Goal: Information Seeking & Learning: Learn about a topic

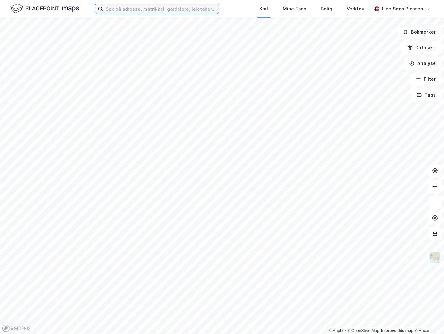
click at [126, 8] on input at bounding box center [161, 9] width 116 height 10
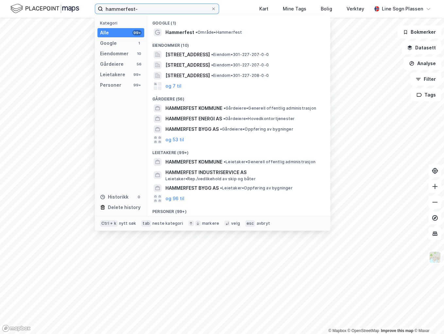
click at [176, 12] on input "hammerfest-" at bounding box center [157, 9] width 108 height 10
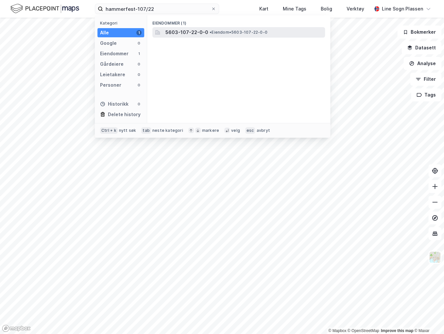
click at [199, 31] on span "5603-107-22-0-0" at bounding box center [186, 32] width 43 height 8
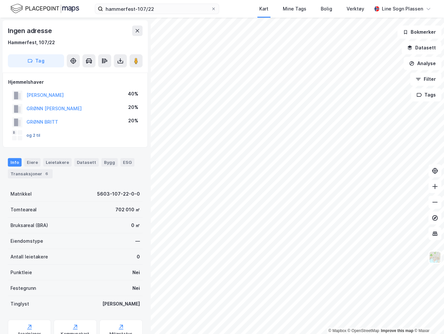
click at [0, 0] on button "og 2 til" at bounding box center [0, 0] width 0 height 0
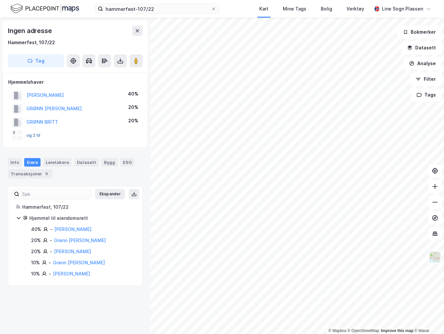
click at [0, 0] on button "og 2 til" at bounding box center [0, 0] width 0 height 0
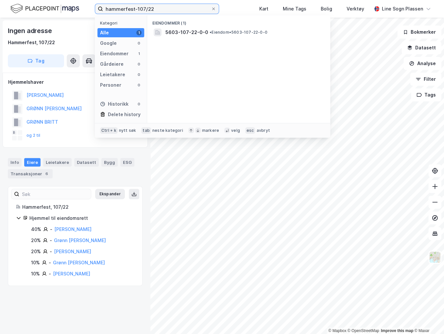
drag, startPoint x: 166, startPoint y: 11, endPoint x: 145, endPoint y: 8, distance: 20.9
click at [145, 8] on input "hammerfest-107/22" at bounding box center [157, 9] width 108 height 10
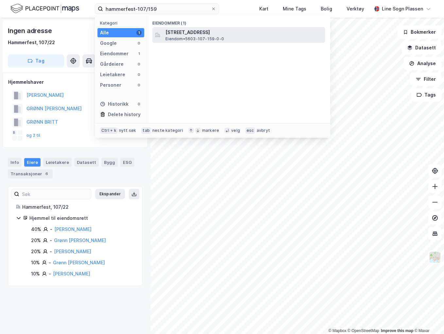
click at [213, 37] on span "Eiendom • 5603-107-159-0-0" at bounding box center [194, 38] width 59 height 5
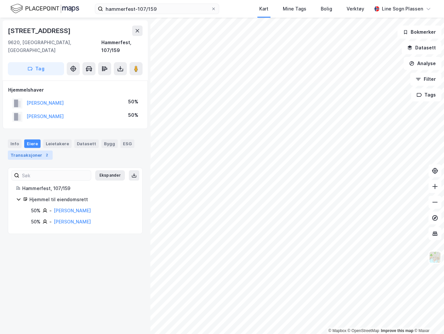
click at [27, 150] on div "Transaksjoner 2" at bounding box center [30, 154] width 45 height 9
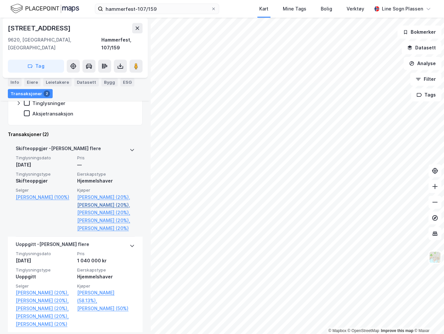
scroll to position [157, 0]
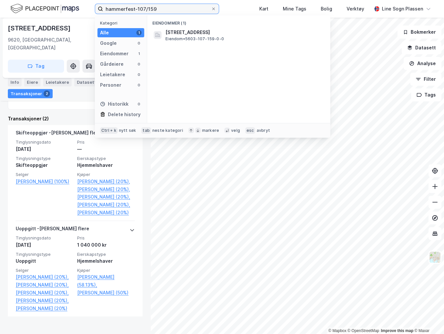
click at [166, 6] on input "hammerfest-107/159" at bounding box center [157, 9] width 108 height 10
drag, startPoint x: 158, startPoint y: 8, endPoint x: 146, endPoint y: 9, distance: 11.9
click at [146, 9] on input "hammerfest-107/159" at bounding box center [157, 9] width 108 height 10
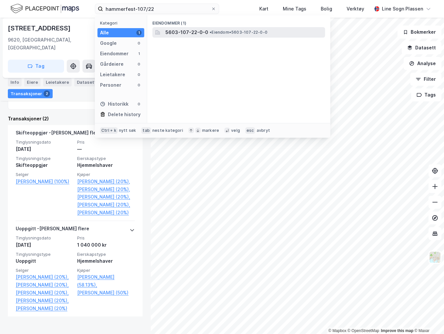
click at [178, 31] on span "5603-107-22-0-0" at bounding box center [186, 32] width 43 height 8
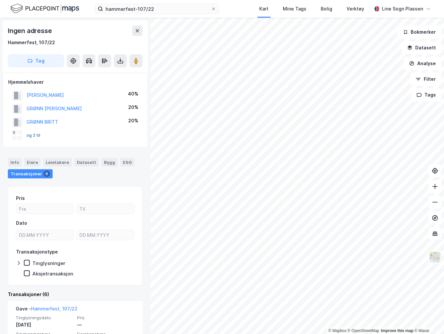
click at [0, 0] on button "og 2 til" at bounding box center [0, 0] width 0 height 0
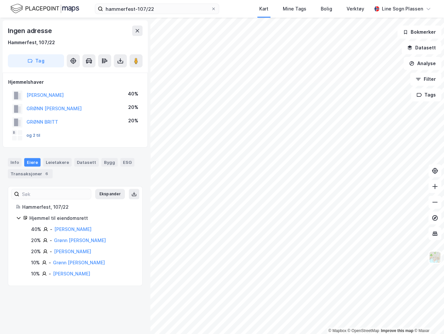
click at [0, 0] on button "og 2 til" at bounding box center [0, 0] width 0 height 0
click at [160, 11] on input "hammerfest-107/22" at bounding box center [157, 9] width 108 height 10
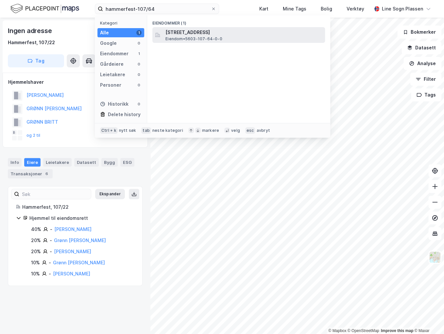
click at [184, 35] on span "[STREET_ADDRESS]" at bounding box center [243, 32] width 157 height 8
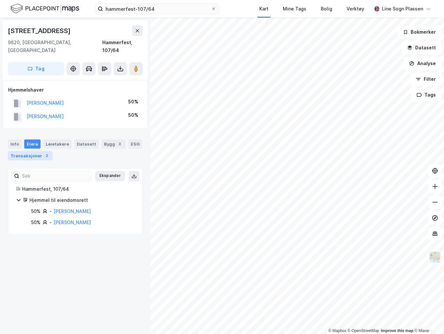
click at [20, 151] on div "Transaksjoner 2" at bounding box center [30, 155] width 45 height 9
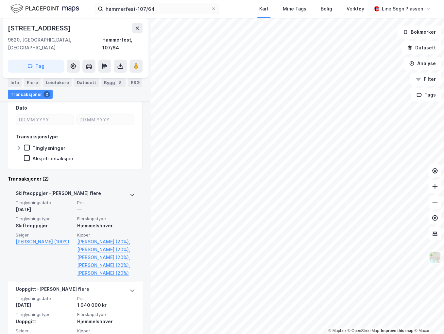
scroll to position [105, 0]
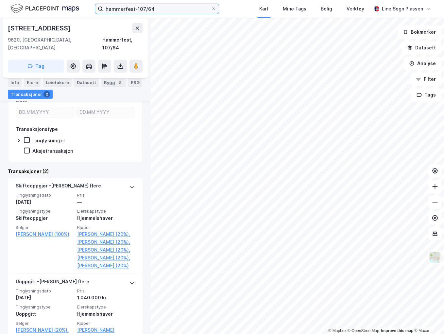
drag, startPoint x: 162, startPoint y: 10, endPoint x: 154, endPoint y: 10, distance: 8.2
click at [160, 10] on input "hammerfest-107/64" at bounding box center [157, 9] width 108 height 10
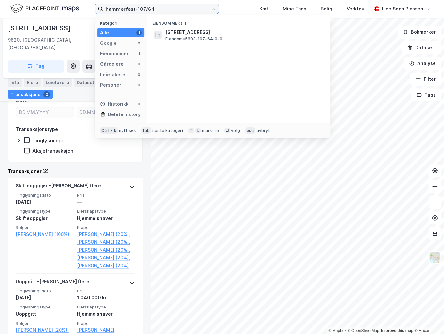
drag, startPoint x: 155, startPoint y: 9, endPoint x: 136, endPoint y: 10, distance: 18.7
click at [136, 10] on input "hammerfest-107/64" at bounding box center [157, 9] width 108 height 10
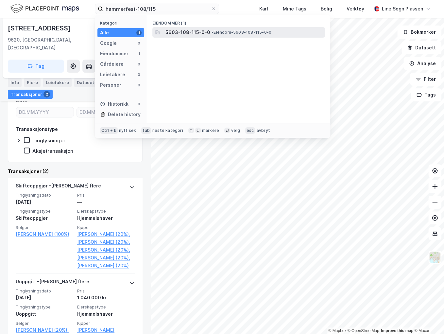
click at [219, 32] on span "• Eiendom • 5603-108-115-0-0" at bounding box center [242, 32] width 60 height 5
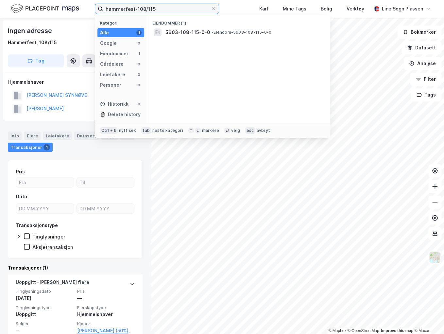
drag, startPoint x: 154, startPoint y: 8, endPoint x: 137, endPoint y: 8, distance: 17.7
click at [137, 8] on input "hammerfest-108/115" at bounding box center [157, 9] width 108 height 10
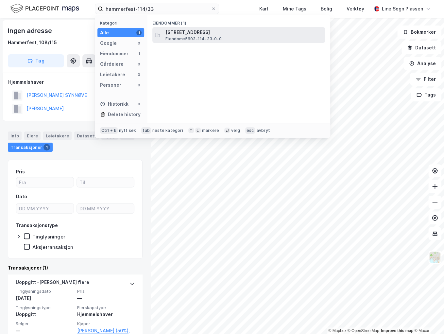
click at [197, 36] on span "Eiendom • 5603-114-33-0-0" at bounding box center [193, 38] width 56 height 5
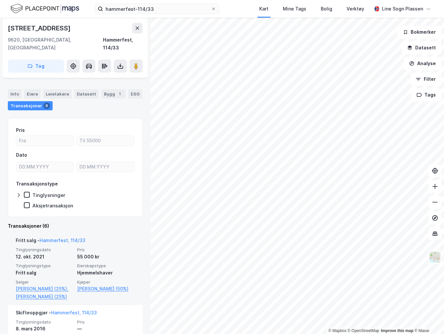
scroll to position [78, 0]
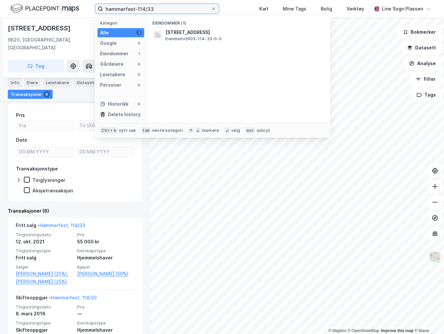
drag, startPoint x: 152, startPoint y: 10, endPoint x: 135, endPoint y: 10, distance: 17.3
click at [135, 10] on input "hammerfest-114/33" at bounding box center [157, 9] width 108 height 10
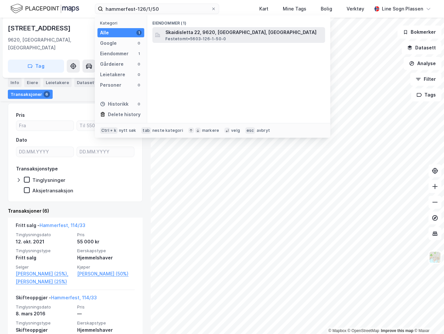
click at [200, 36] on span "Festetomt • 5603-126-1-50-0" at bounding box center [195, 38] width 60 height 5
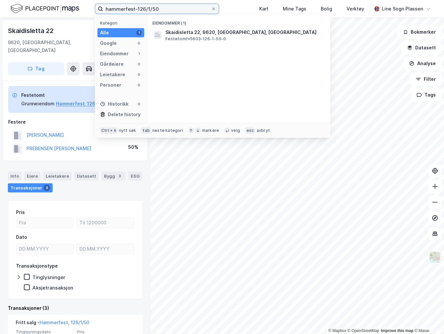
drag, startPoint x: 172, startPoint y: 7, endPoint x: 151, endPoint y: 9, distance: 21.0
click at [151, 9] on input "hammerfest-126/1/50" at bounding box center [157, 9] width 108 height 10
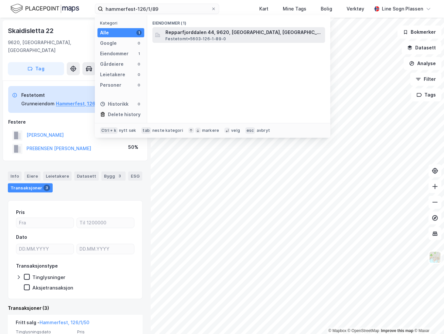
click at [179, 29] on span "Repparfjorddalen 44, 9620, [GEOGRAPHIC_DATA], [GEOGRAPHIC_DATA]" at bounding box center [243, 32] width 157 height 8
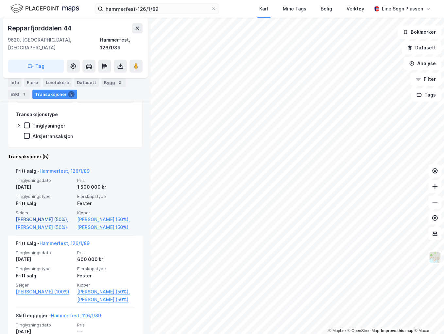
scroll to position [183, 0]
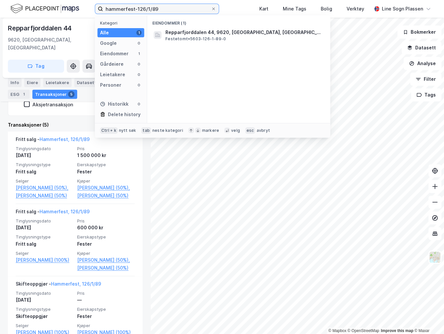
drag, startPoint x: 158, startPoint y: 9, endPoint x: 135, endPoint y: 10, distance: 23.6
click at [135, 10] on input "hammerfest-126/1/89" at bounding box center [157, 9] width 108 height 10
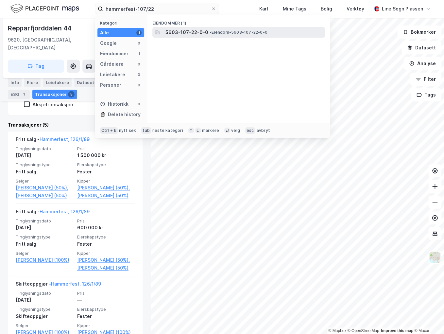
click at [192, 31] on span "5603-107-22-0-0" at bounding box center [186, 32] width 43 height 8
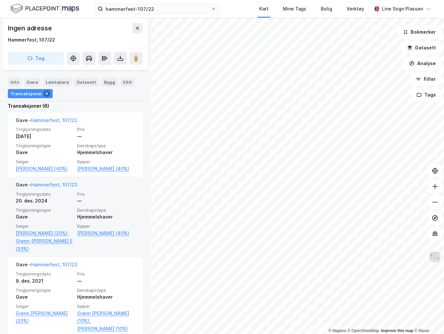
scroll to position [209, 0]
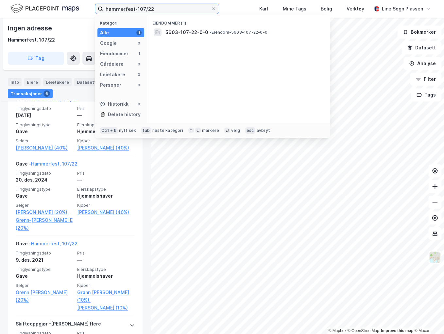
drag, startPoint x: 159, startPoint y: 9, endPoint x: 135, endPoint y: 9, distance: 23.2
click at [135, 9] on input "hammerfest-107/22" at bounding box center [157, 9] width 108 height 10
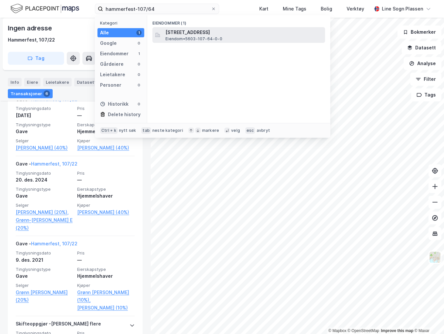
click at [237, 34] on span "[STREET_ADDRESS]" at bounding box center [243, 32] width 157 height 8
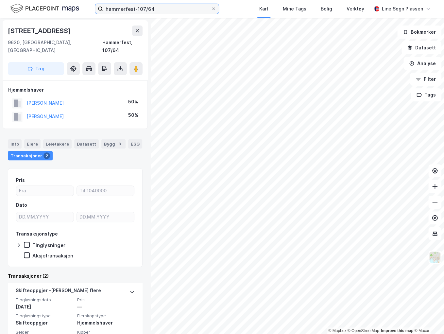
click at [164, 4] on input "hammerfest-107/64" at bounding box center [157, 9] width 108 height 10
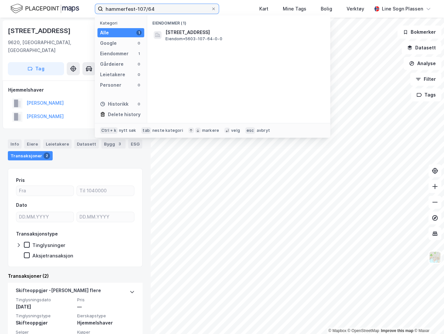
drag, startPoint x: 160, startPoint y: 8, endPoint x: 147, endPoint y: 8, distance: 13.4
click at [147, 8] on input "hammerfest-107/64" at bounding box center [157, 9] width 108 height 10
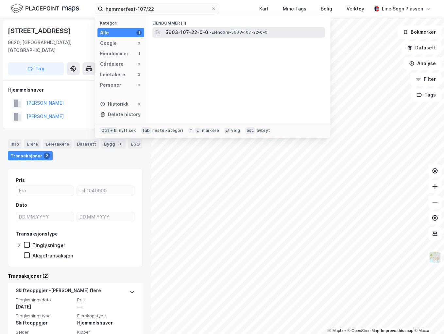
click at [204, 35] on span "5603-107-22-0-0" at bounding box center [186, 32] width 43 height 8
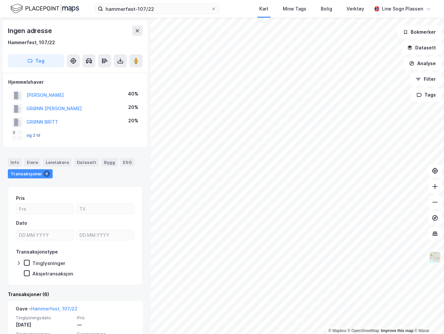
click at [0, 0] on button "og 2 til" at bounding box center [0, 0] width 0 height 0
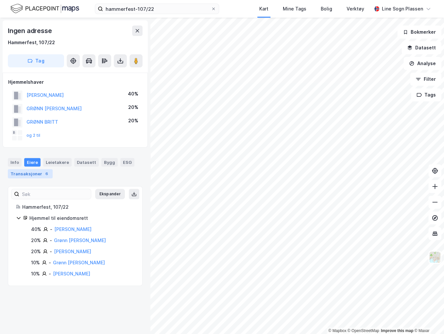
click at [31, 176] on div "Transaksjoner 6" at bounding box center [30, 173] width 45 height 9
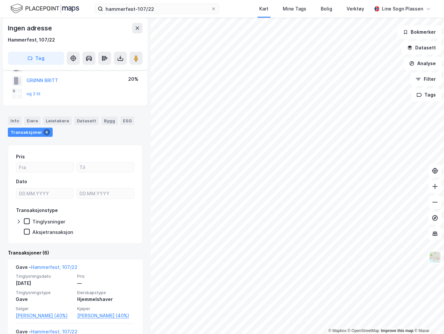
scroll to position [78, 0]
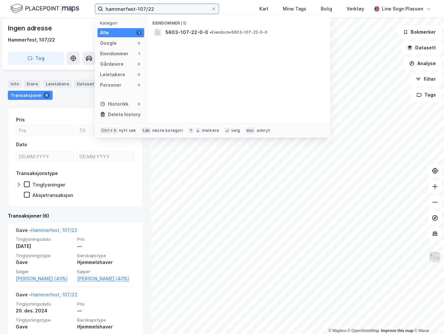
drag, startPoint x: 162, startPoint y: 9, endPoint x: 136, endPoint y: 10, distance: 26.5
click at [136, 10] on input "hammerfest-107/22" at bounding box center [157, 9] width 108 height 10
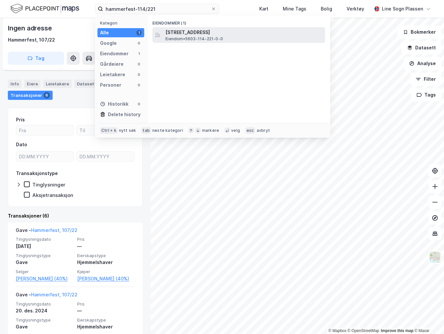
click at [190, 36] on span "Eiendom • 5603-114-221-0-0" at bounding box center [194, 38] width 58 height 5
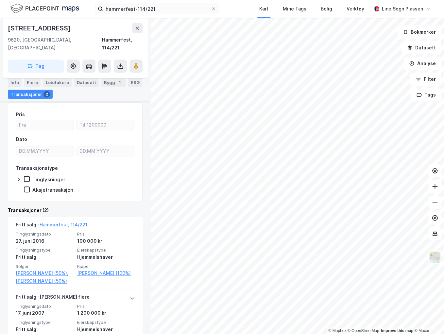
scroll to position [52, 0]
drag, startPoint x: 148, startPoint y: 9, endPoint x: 152, endPoint y: 9, distance: 3.9
click at [150, 9] on input "hammerfest-114/221" at bounding box center [157, 9] width 108 height 10
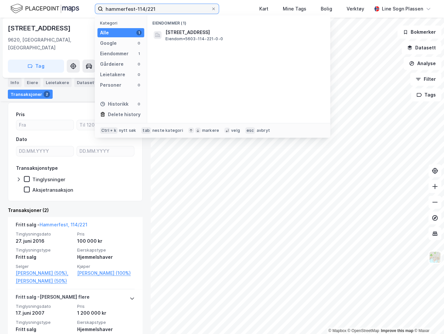
click at [153, 9] on input "hammerfest-114/221" at bounding box center [157, 9] width 108 height 10
drag, startPoint x: 156, startPoint y: 8, endPoint x: 146, endPoint y: 9, distance: 9.5
click at [146, 9] on input "hammerfest-114/221" at bounding box center [157, 9] width 108 height 10
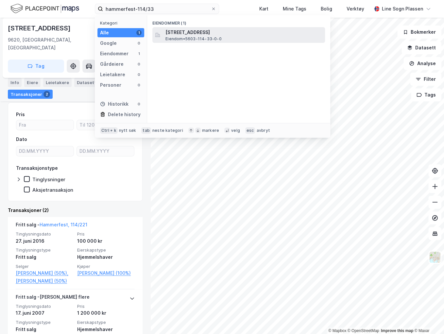
click at [194, 35] on span "[STREET_ADDRESS]" at bounding box center [243, 32] width 157 height 8
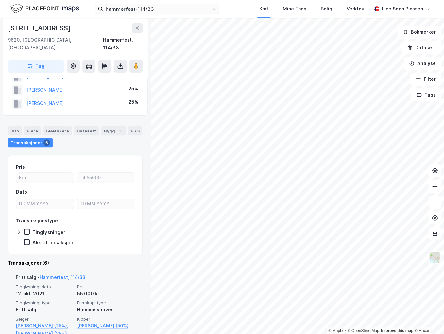
scroll to position [52, 0]
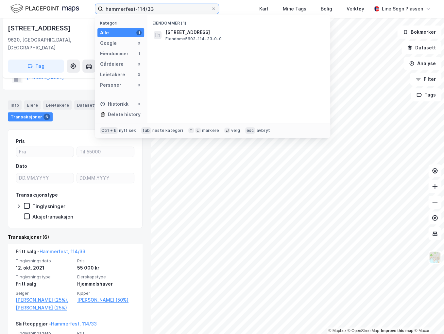
drag, startPoint x: 172, startPoint y: 7, endPoint x: 137, endPoint y: 10, distance: 35.1
click at [137, 10] on input "hammerfest-114/33" at bounding box center [157, 9] width 108 height 10
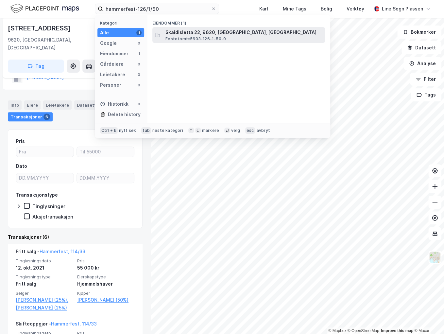
click at [213, 28] on div "Skaidisletta 22, 9620, [GEOGRAPHIC_DATA], HAMMERFEST Festetomt • 5603-126-1-50-0" at bounding box center [238, 35] width 173 height 16
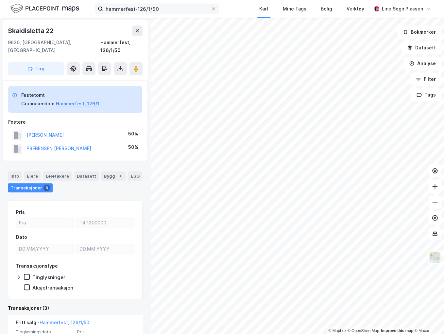
drag, startPoint x: 177, startPoint y: 16, endPoint x: 173, endPoint y: 13, distance: 5.1
click at [177, 16] on div "hammerfest-126/1/50 Kart Mine Tags Bolig Verktøy Line Sogn Plassen" at bounding box center [222, 9] width 444 height 18
click at [168, 11] on input "hammerfest-126/1/50" at bounding box center [157, 9] width 108 height 10
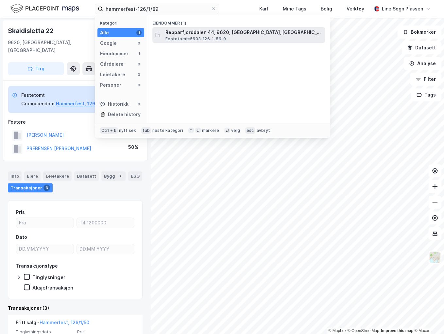
click at [186, 31] on span "Repparfjorddalen 44, 9620, [GEOGRAPHIC_DATA], [GEOGRAPHIC_DATA]" at bounding box center [243, 32] width 157 height 8
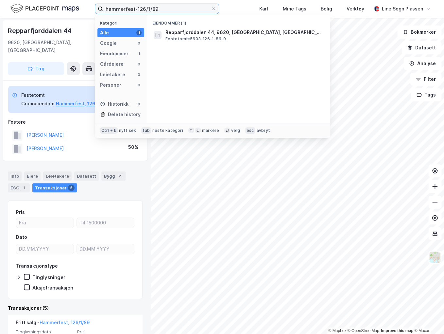
drag, startPoint x: 160, startPoint y: 9, endPoint x: 137, endPoint y: 9, distance: 23.2
click at [137, 9] on input "hammerfest-126/1/89" at bounding box center [157, 9] width 108 height 10
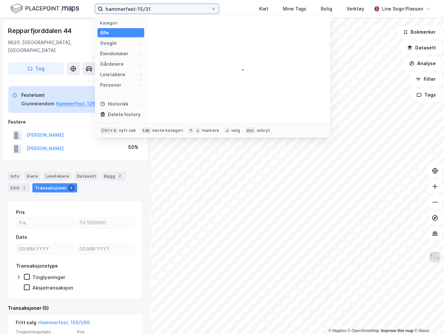
type input "hammerfest-15/31"
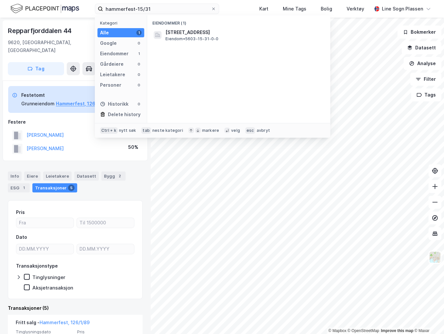
click at [189, 44] on div "Eiendommer (1) [STREET_ADDRESS] Eiendom • 5603-15-31-0-0" at bounding box center [238, 69] width 183 height 108
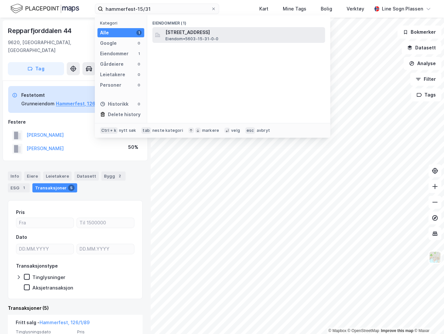
click at [190, 35] on span "[STREET_ADDRESS]" at bounding box center [243, 32] width 157 height 8
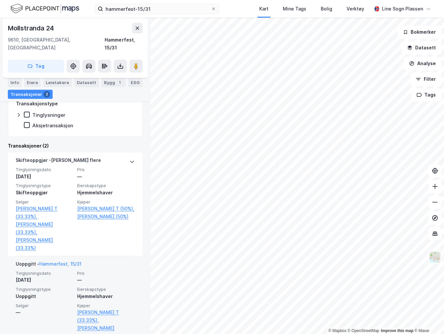
scroll to position [156, 0]
